Goal: Task Accomplishment & Management: Manage account settings

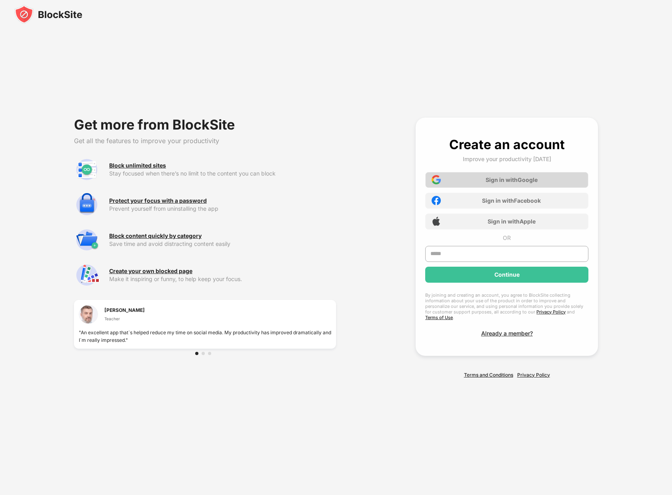
click at [500, 178] on div "Sign in with Google" at bounding box center [506, 180] width 163 height 16
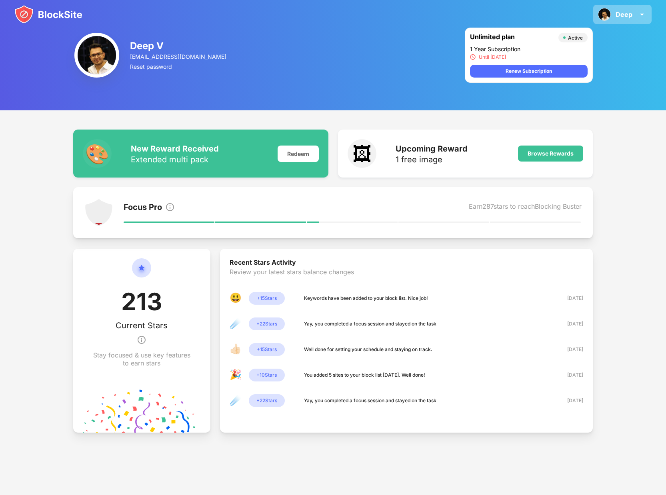
click at [624, 14] on div "Deep" at bounding box center [624, 14] width 17 height 8
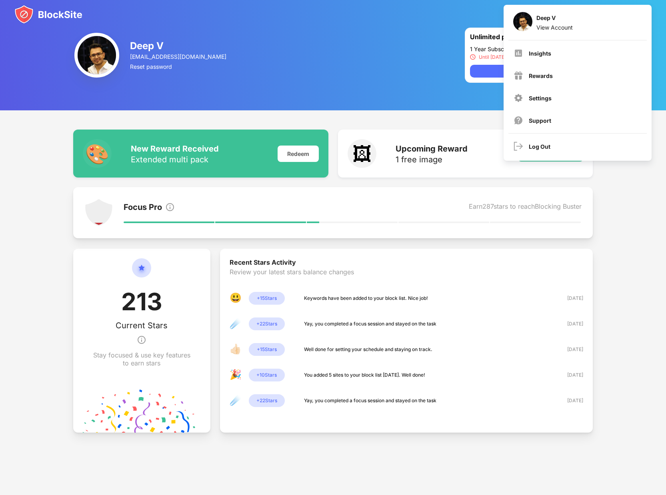
click at [610, 285] on div "🎨 New Reward Received Extended multi pack Redeem 🖼 Upcoming Reward 1 free image…" at bounding box center [333, 285] width 666 height 351
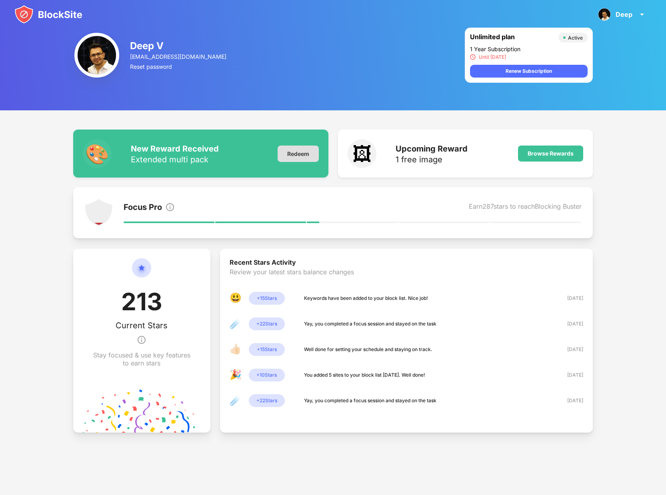
click at [299, 156] on div "Redeem" at bounding box center [298, 154] width 41 height 16
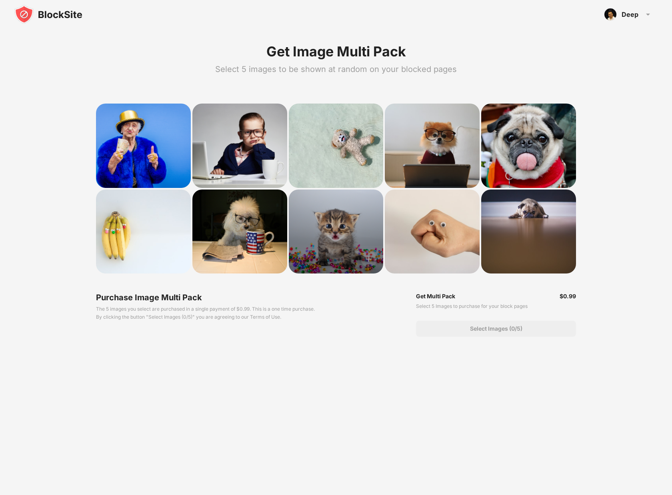
click at [349, 254] on div at bounding box center [336, 232] width 95 height 84
click at [337, 241] on div at bounding box center [336, 232] width 95 height 84
click at [364, 252] on img at bounding box center [369, 259] width 16 height 16
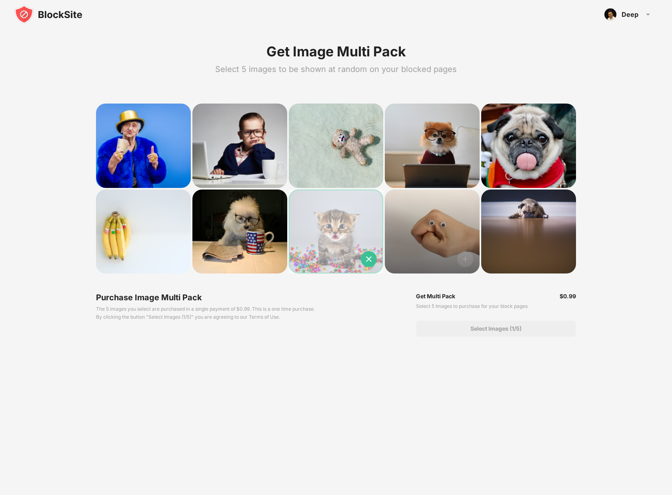
click at [471, 256] on img at bounding box center [465, 259] width 16 height 16
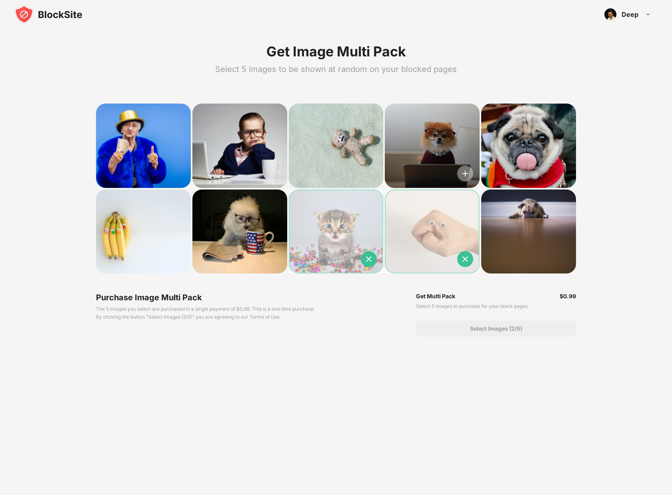
click at [466, 178] on img at bounding box center [465, 174] width 16 height 16
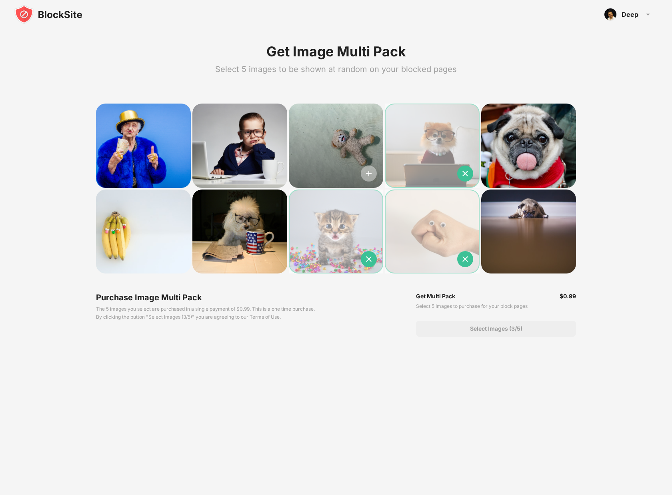
click at [368, 174] on img at bounding box center [369, 174] width 16 height 16
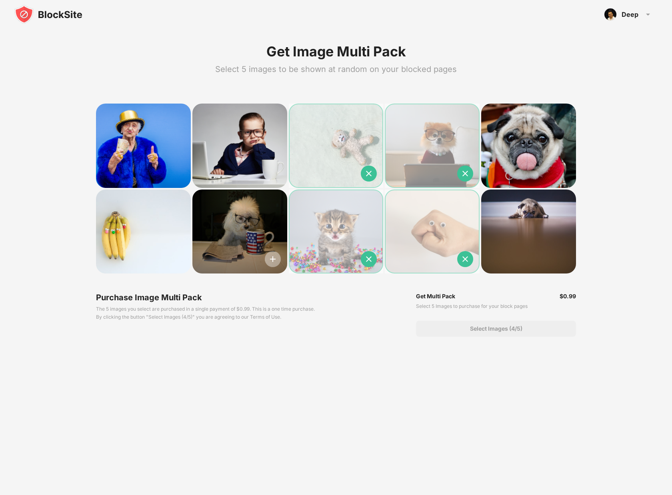
click at [273, 262] on img at bounding box center [273, 259] width 16 height 16
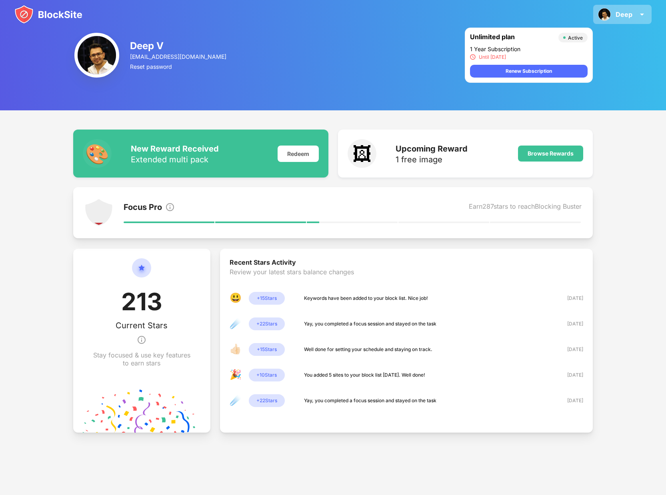
click at [634, 18] on div "Deep Deep V View Account Insights Rewards Settings Support Log Out" at bounding box center [622, 14] width 58 height 19
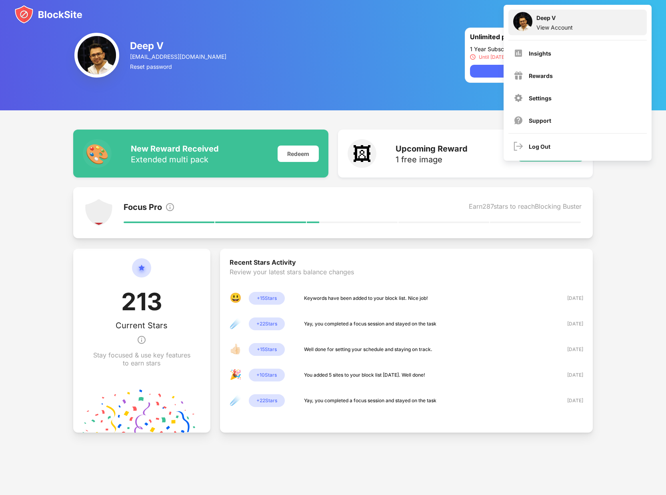
click at [533, 20] on div "Deep V View Account" at bounding box center [577, 23] width 138 height 26
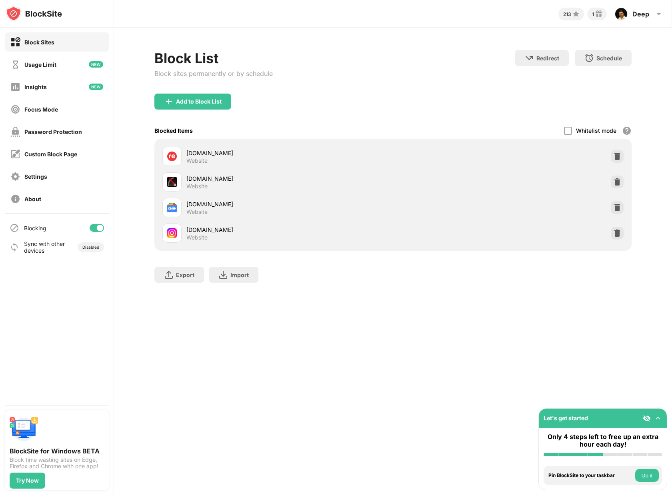
click at [643, 476] on button "Do it" at bounding box center [647, 475] width 24 height 13
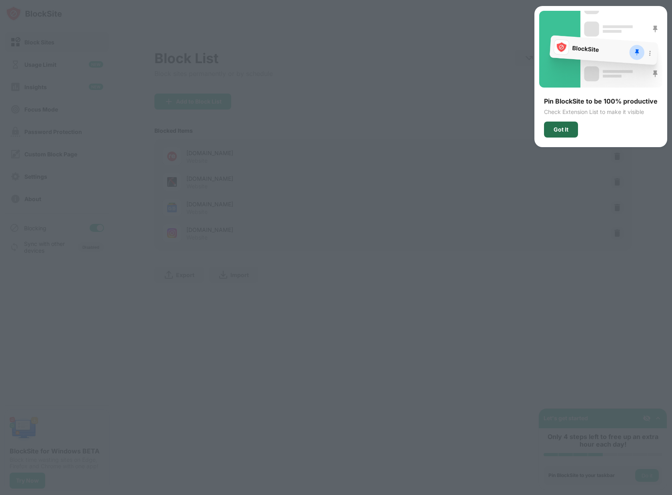
click at [563, 125] on div "Got It" at bounding box center [561, 130] width 34 height 16
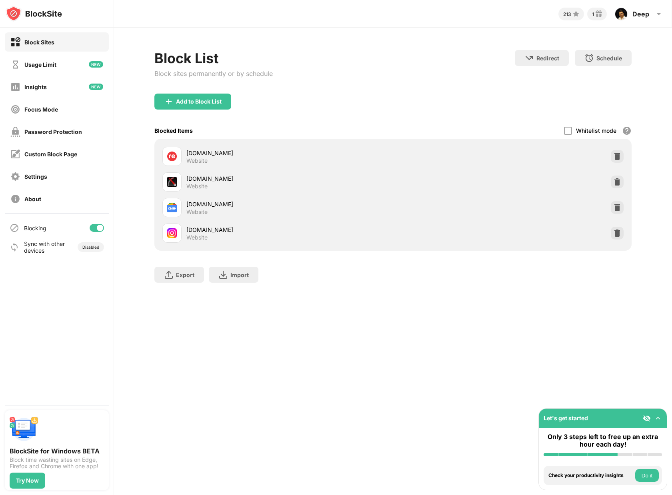
click at [645, 475] on button "Do it" at bounding box center [647, 475] width 24 height 13
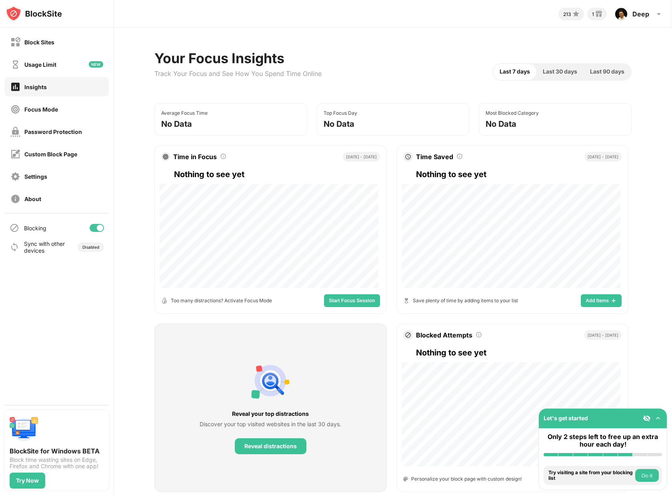
click at [642, 474] on button "Do it" at bounding box center [647, 475] width 24 height 13
click at [650, 475] on button "Do it" at bounding box center [647, 475] width 24 height 13
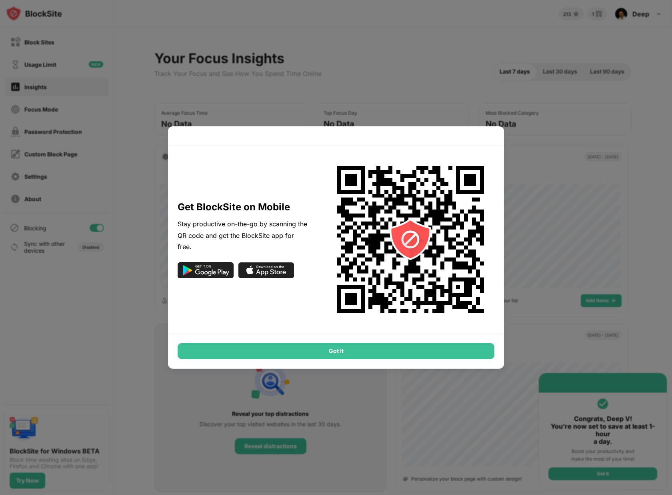
click at [320, 354] on div "Got It" at bounding box center [336, 351] width 317 height 16
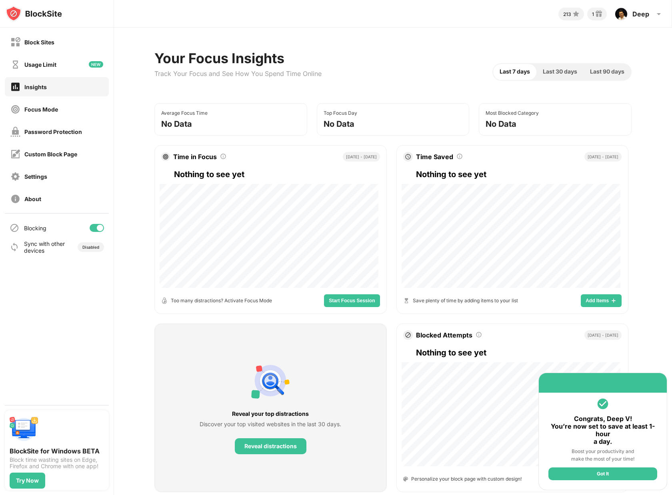
click at [616, 477] on div "Got It" at bounding box center [602, 474] width 109 height 13
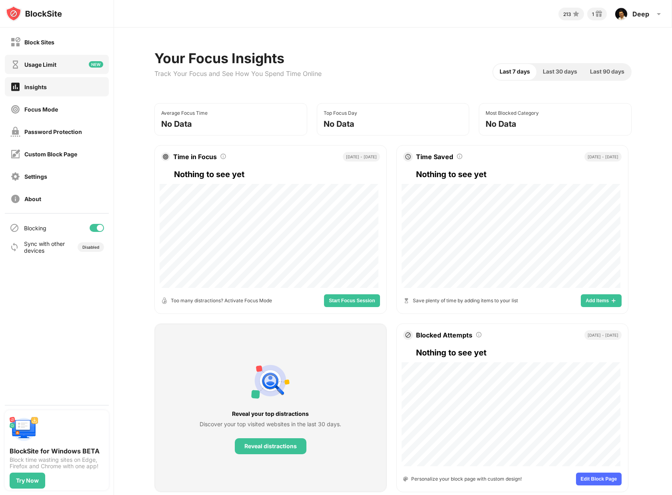
click at [45, 68] on div "Usage Limit" at bounding box center [33, 65] width 46 height 10
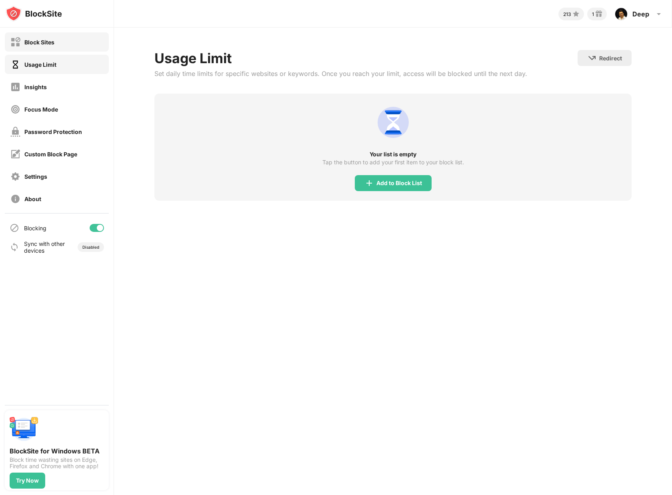
click at [56, 48] on div "Block Sites" at bounding box center [57, 41] width 104 height 19
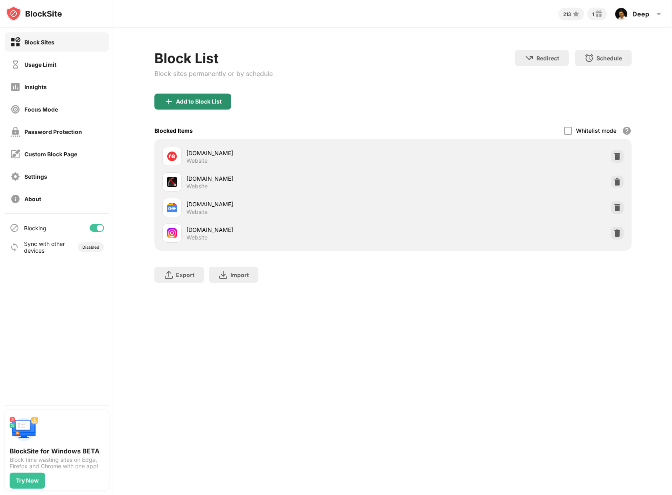
click at [224, 101] on div "Add to Block List" at bounding box center [192, 102] width 77 height 16
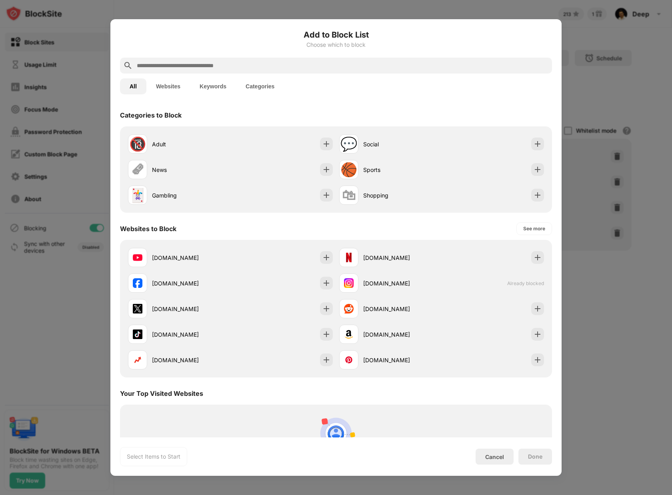
click at [195, 62] on input "text" at bounding box center [342, 66] width 413 height 10
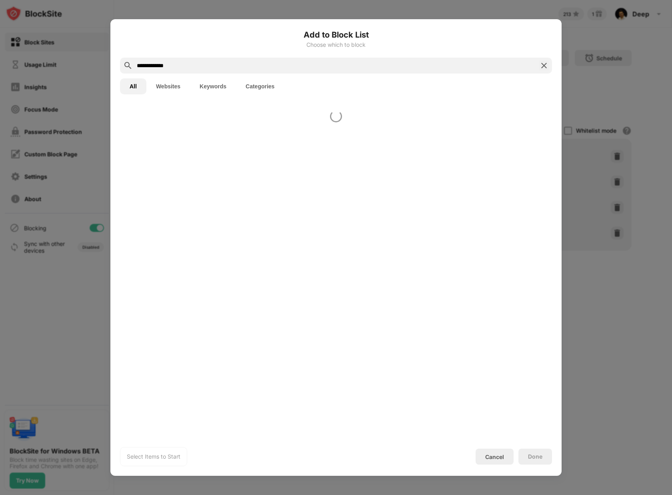
type input "**********"
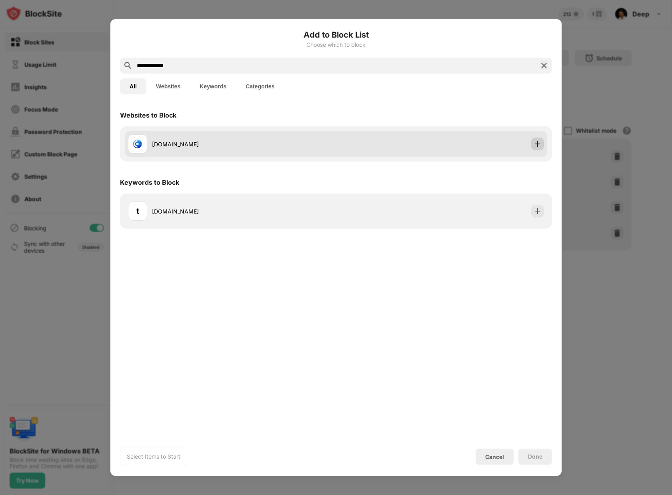
click at [533, 144] on div at bounding box center [537, 144] width 13 height 13
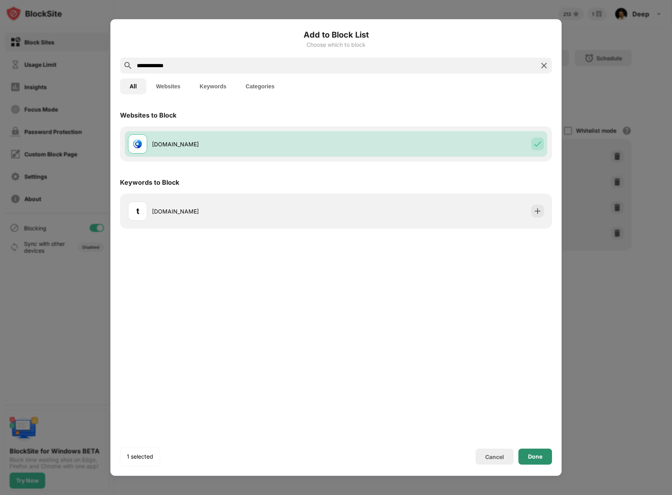
click at [550, 450] on div "Done" at bounding box center [535, 457] width 34 height 16
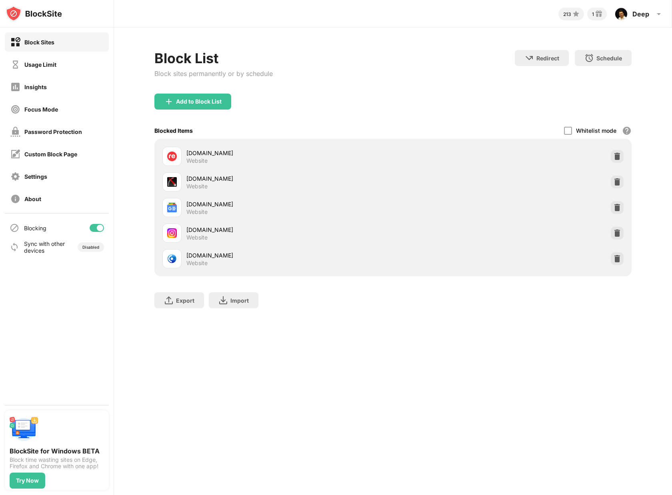
click at [578, 354] on div "213 1 Deep Deep V View Account Insights Rewards Settings Support Log Out Block …" at bounding box center [393, 247] width 558 height 495
click at [200, 103] on div "Add to Block List" at bounding box center [199, 101] width 46 height 6
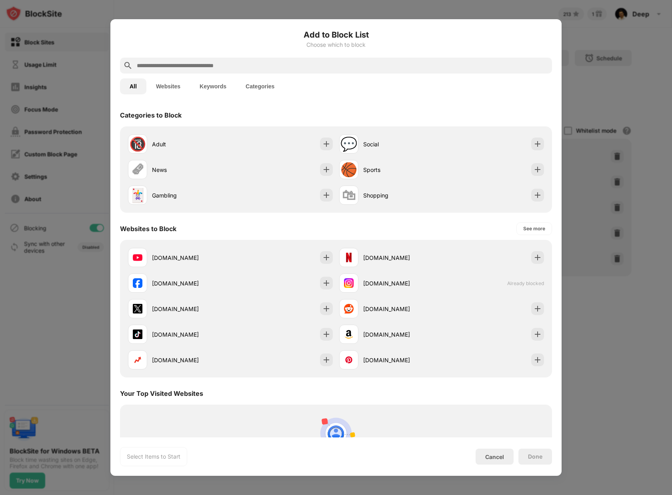
click at [214, 63] on input "text" at bounding box center [342, 66] width 413 height 10
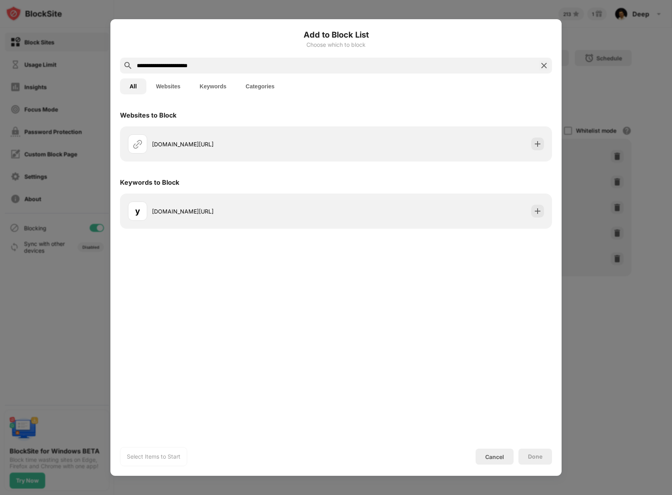
paste input "**********"
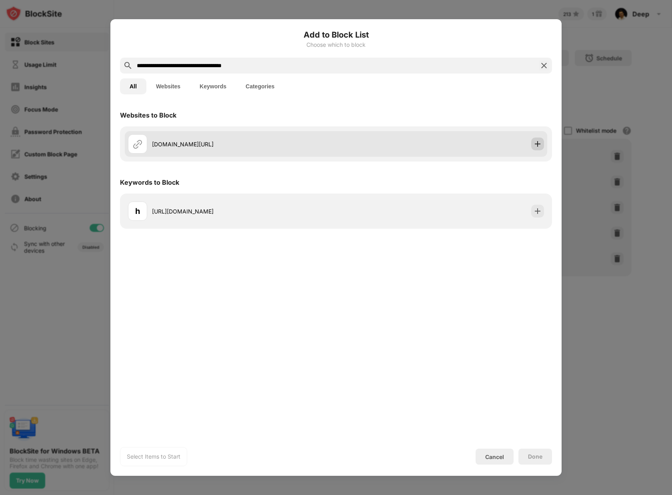
type input "**********"
click at [540, 147] on img at bounding box center [538, 144] width 8 height 8
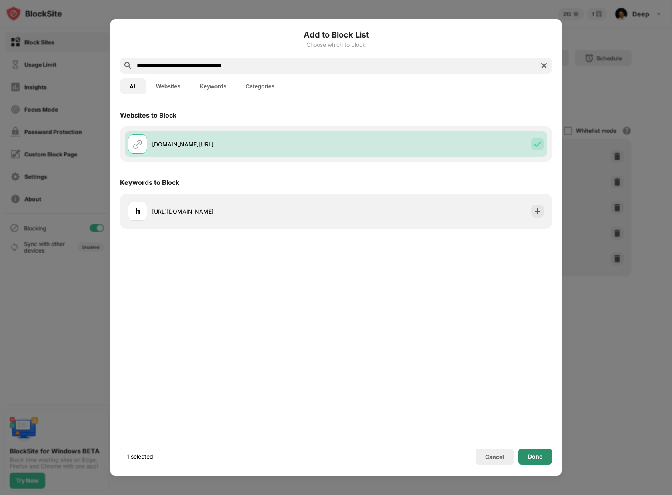
click at [540, 452] on div "Done" at bounding box center [535, 457] width 34 height 16
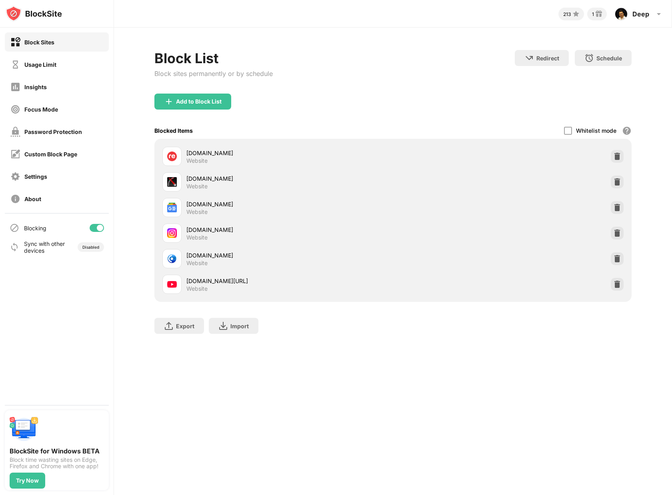
click at [321, 350] on div "Block List Block sites permanently or by schedule Redirect Choose a site to be …" at bounding box center [393, 196] width 558 height 337
click at [306, 372] on div "213 1 Deep Deep V View Account Insights Rewards Settings Support Log Out Block …" at bounding box center [393, 247] width 558 height 495
click at [174, 102] on div "Add to Block List" at bounding box center [192, 102] width 77 height 16
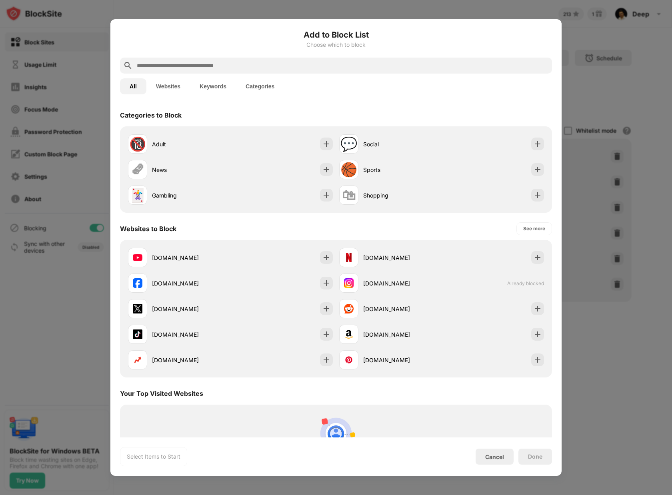
click at [181, 68] on input "text" at bounding box center [342, 66] width 413 height 10
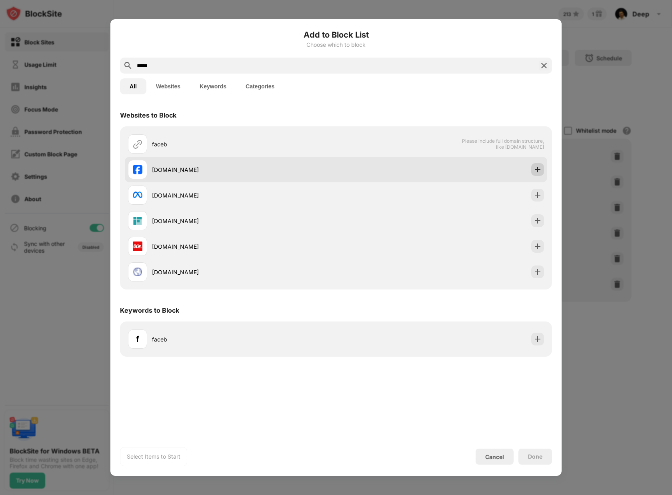
type input "*****"
click at [535, 172] on img at bounding box center [538, 170] width 8 height 8
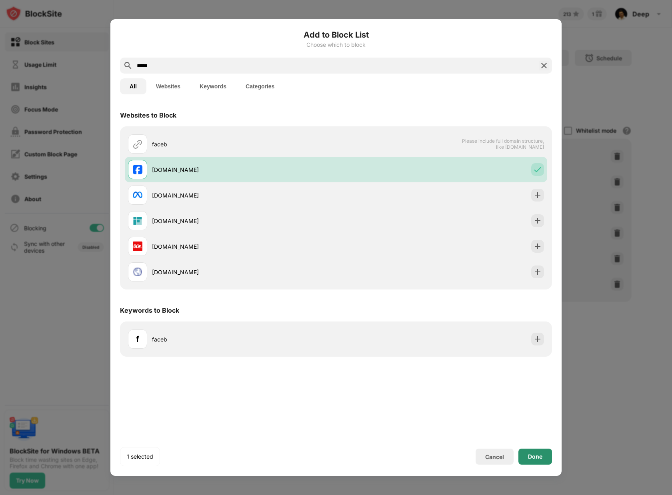
click at [531, 460] on div "Done" at bounding box center [535, 457] width 14 height 6
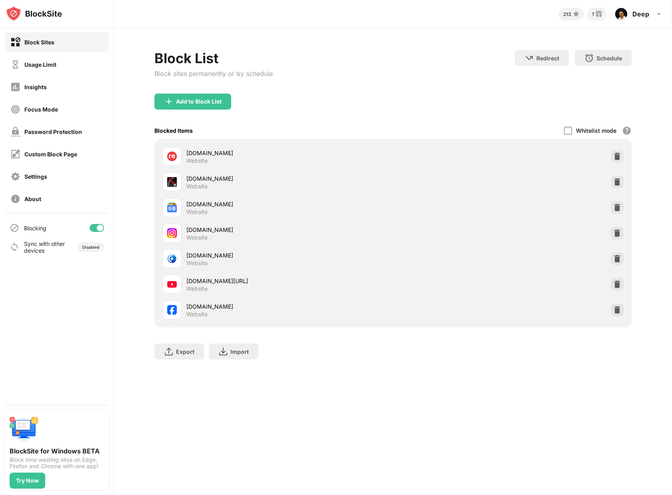
drag, startPoint x: 283, startPoint y: 392, endPoint x: 284, endPoint y: 385, distance: 7.6
click at [284, 384] on div "Block List Block sites permanently or by schedule Redirect Choose a site to be …" at bounding box center [393, 209] width 558 height 362
click at [286, 382] on div "Block List Block sites permanently or by schedule Redirect Choose a site to be …" at bounding box center [393, 209] width 558 height 362
click at [374, 397] on div "213 1 Deep Deep V View Account Insights Rewards Settings Support Log Out Block …" at bounding box center [393, 247] width 558 height 495
click at [68, 244] on div "Sync with other devices Disabled" at bounding box center [57, 247] width 104 height 19
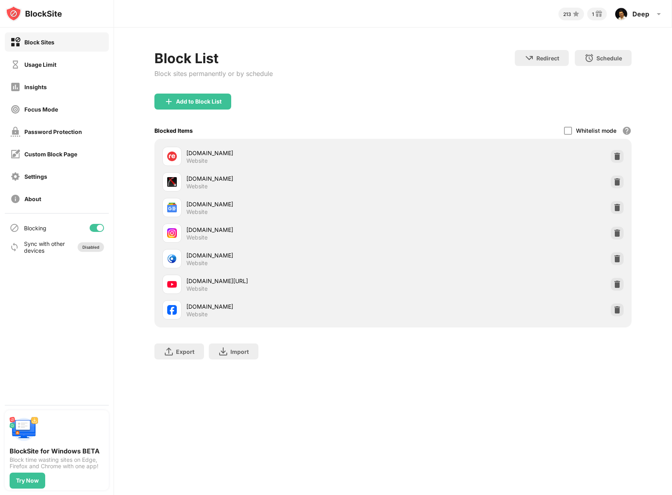
click at [85, 249] on div "Disabled" at bounding box center [90, 247] width 17 height 5
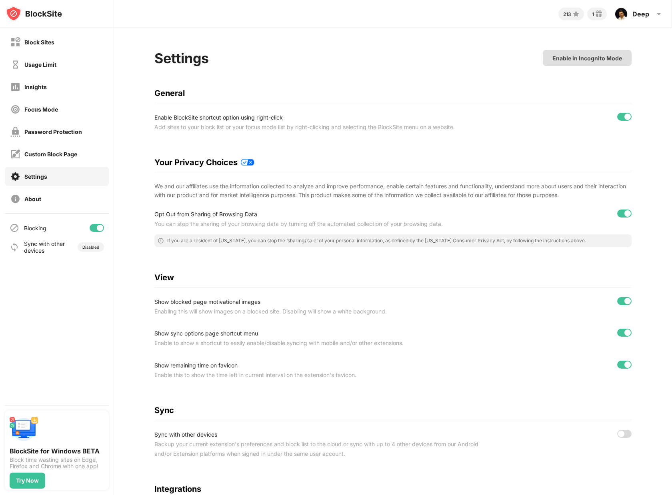
click at [597, 59] on div "Enable in Incognito Mode" at bounding box center [587, 58] width 70 height 7
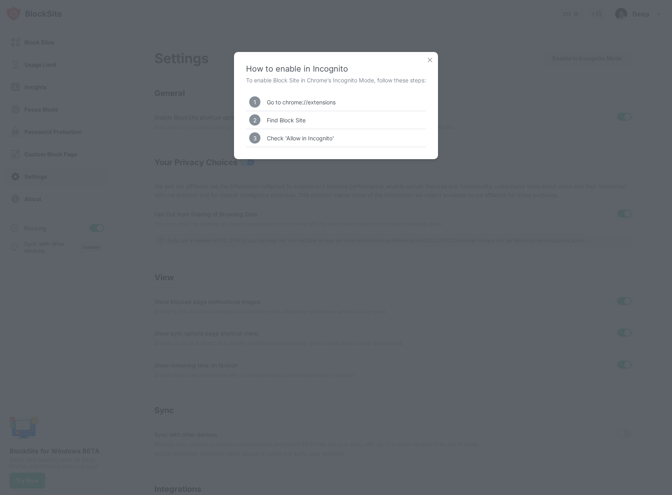
click at [428, 60] on img at bounding box center [430, 60] width 8 height 8
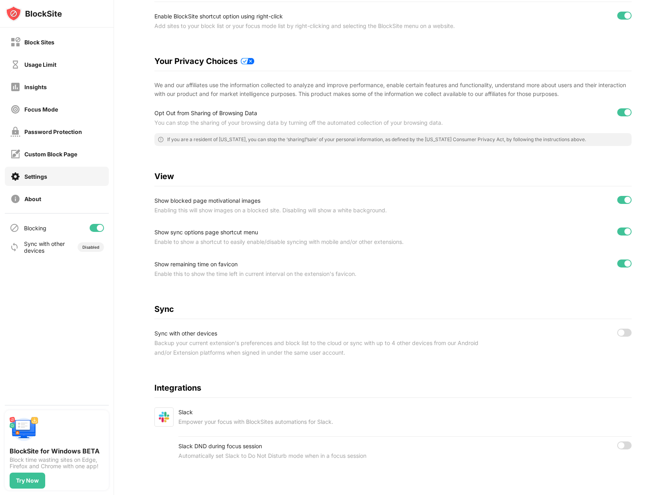
scroll to position [108, 0]
click at [617, 329] on div at bounding box center [624, 332] width 14 height 8
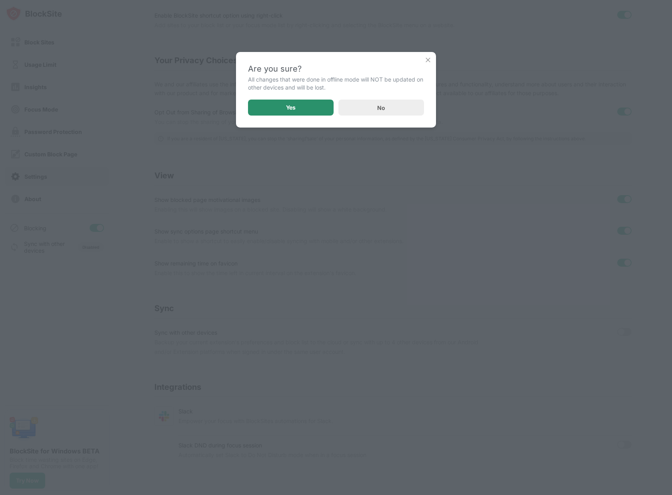
click at [271, 112] on div "Yes" at bounding box center [291, 108] width 86 height 16
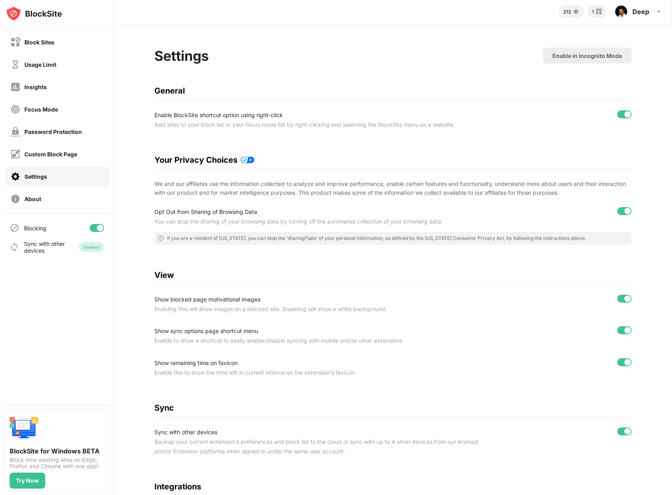
scroll to position [0, 0]
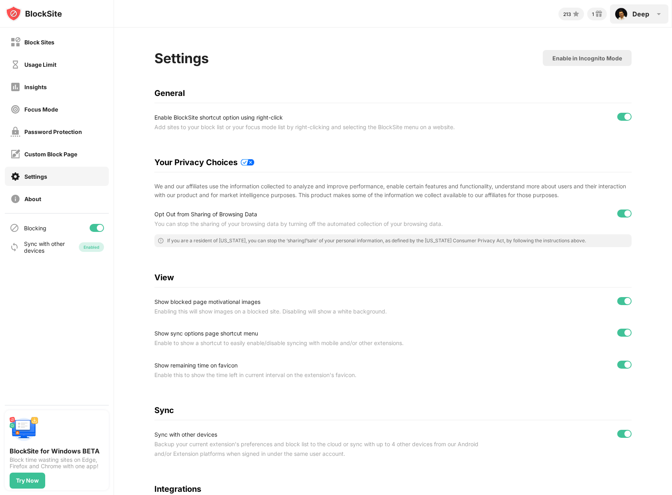
click at [640, 14] on div "Deep" at bounding box center [640, 14] width 17 height 8
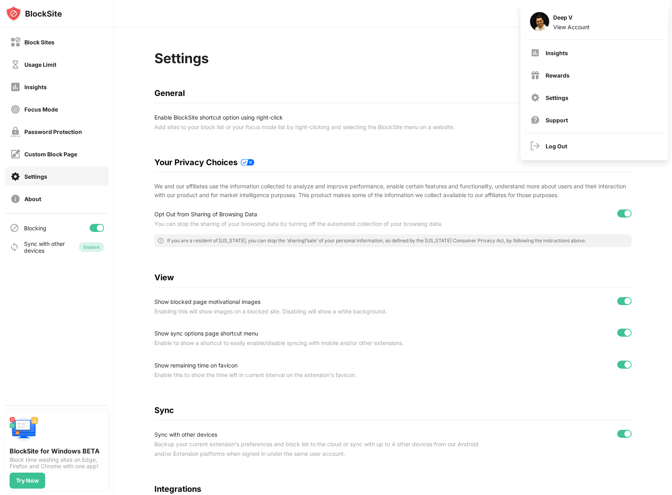
click at [400, 48] on div "Settings Enable in Incognito Mode General Enable BlockSite shortcut option usin…" at bounding box center [393, 313] width 558 height 570
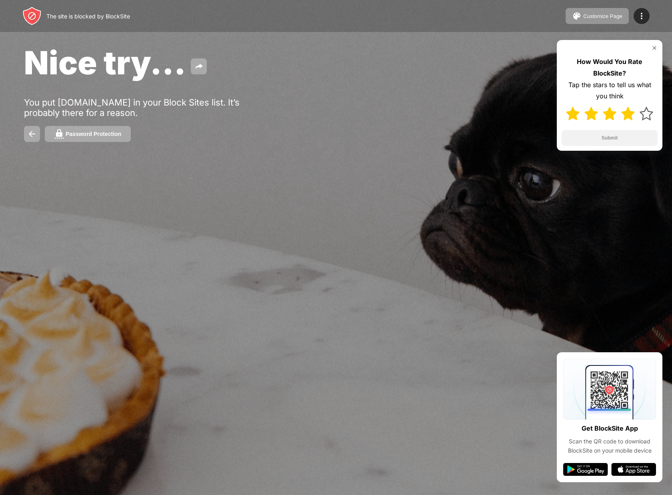
click at [631, 116] on img at bounding box center [628, 114] width 14 height 14
click at [627, 138] on button "Submit" at bounding box center [610, 138] width 96 height 16
